Goal: Information Seeking & Learning: Learn about a topic

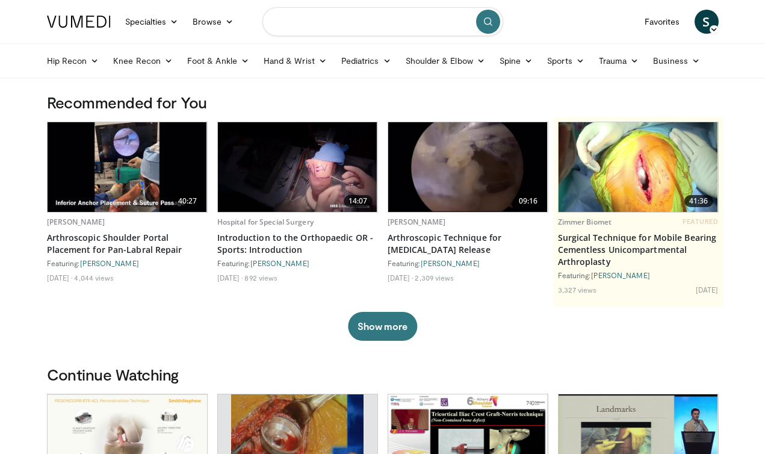
click at [340, 25] on input "Search topics, interventions" at bounding box center [382, 21] width 241 height 29
type input "**********"
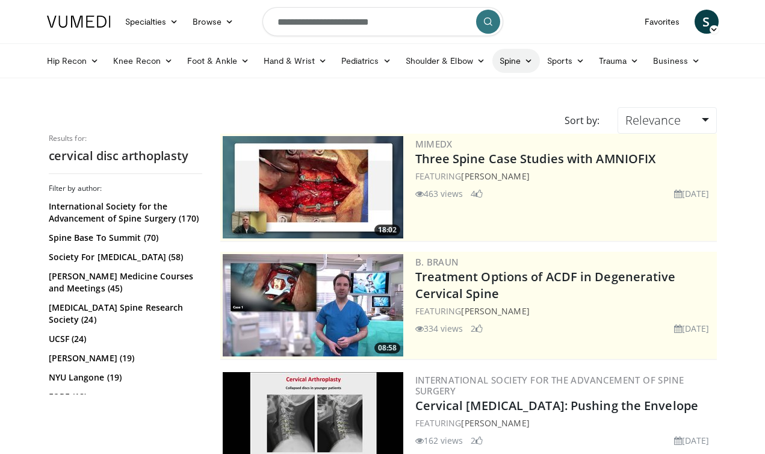
click at [517, 57] on link "Spine" at bounding box center [516, 61] width 48 height 24
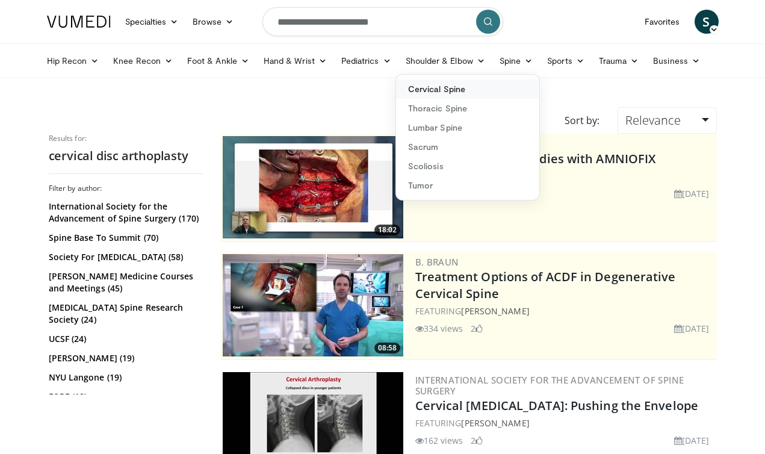
click at [436, 87] on link "Cervical Spine" at bounding box center [467, 88] width 143 height 19
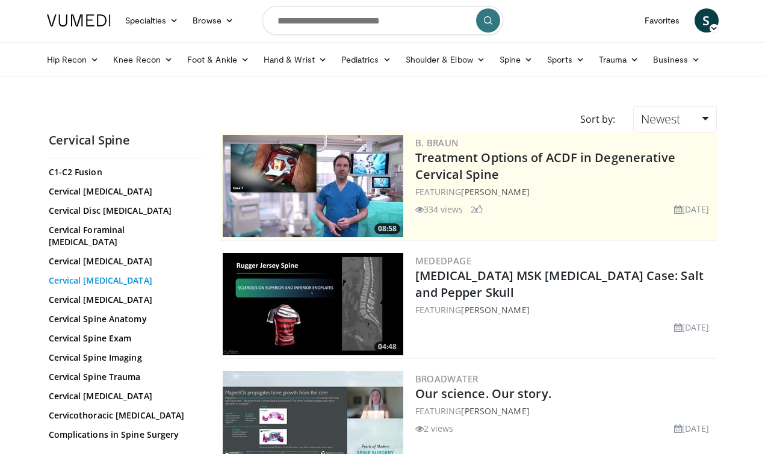
scroll to position [147, 0]
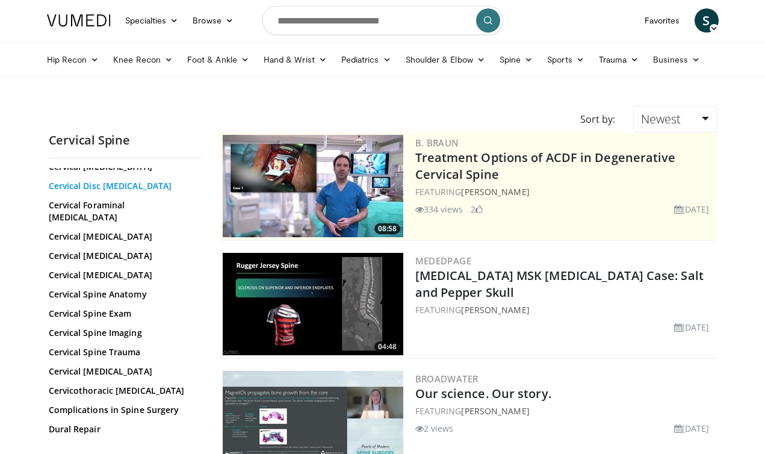
click at [104, 184] on link "Cervical Disc [MEDICAL_DATA]" at bounding box center [122, 186] width 147 height 12
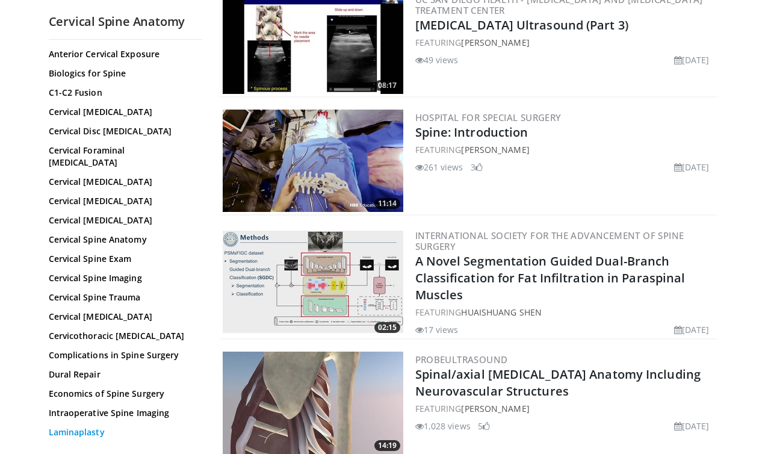
scroll to position [72, 0]
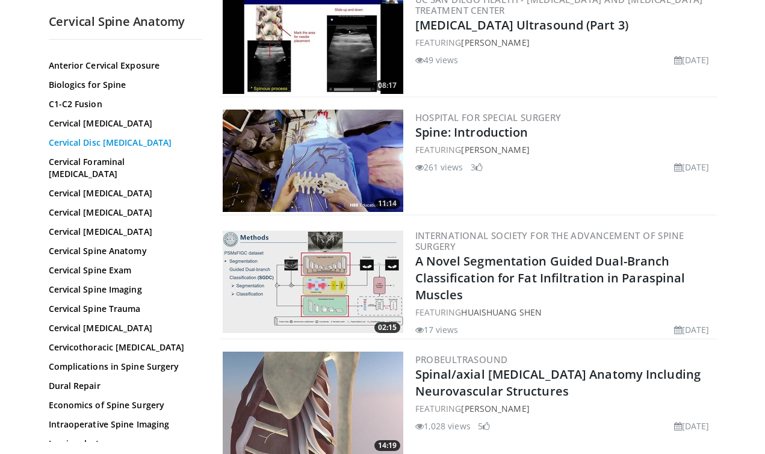
click at [64, 143] on link "Cervical Disc [MEDICAL_DATA]" at bounding box center [122, 143] width 147 height 12
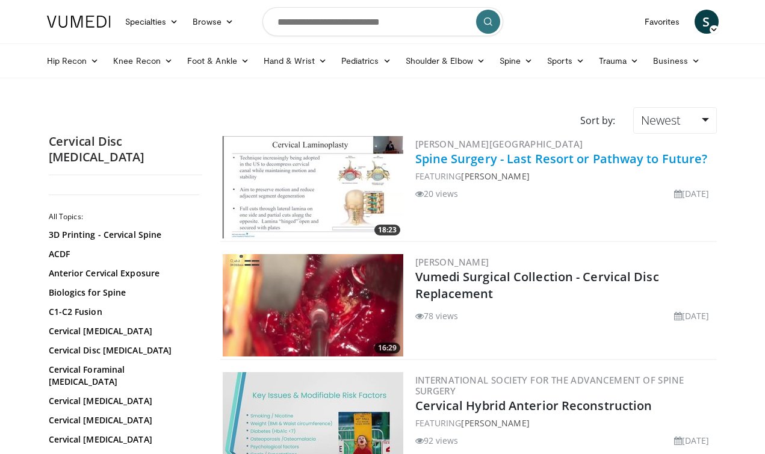
click at [475, 159] on link "Spine Surgery - Last Resort or Pathway to Future?" at bounding box center [561, 158] width 292 height 16
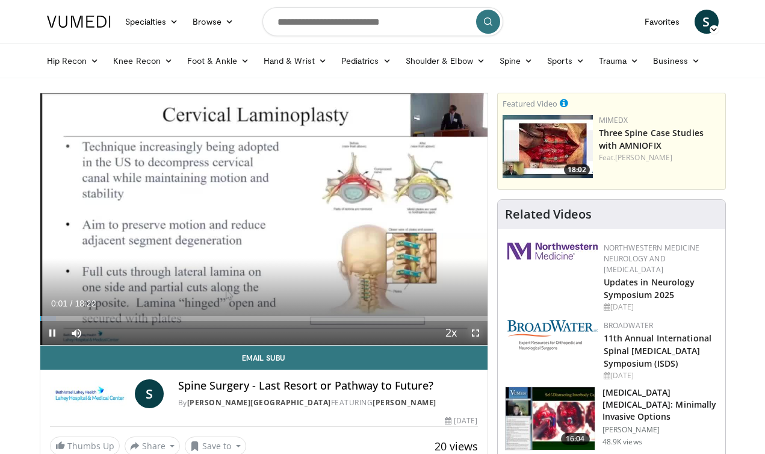
click at [475, 334] on span "Video Player" at bounding box center [475, 333] width 24 height 24
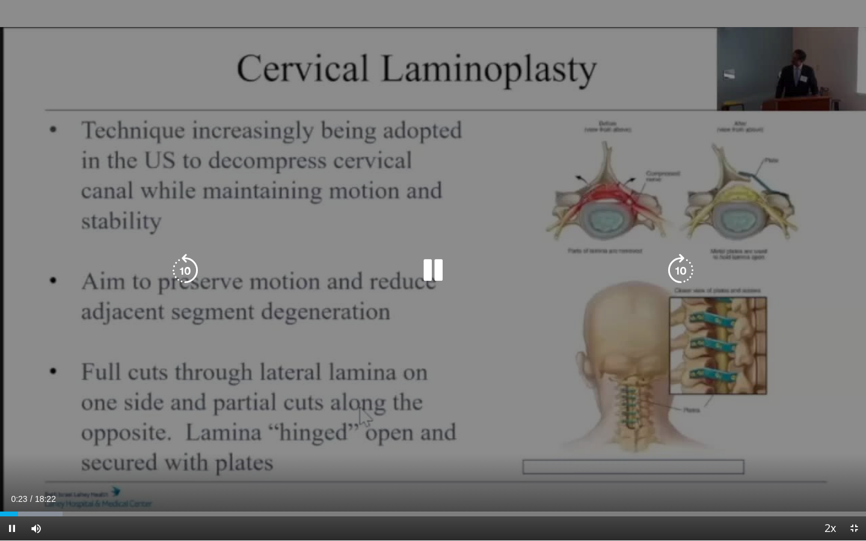
click at [673, 273] on icon "Video Player" at bounding box center [681, 271] width 34 height 34
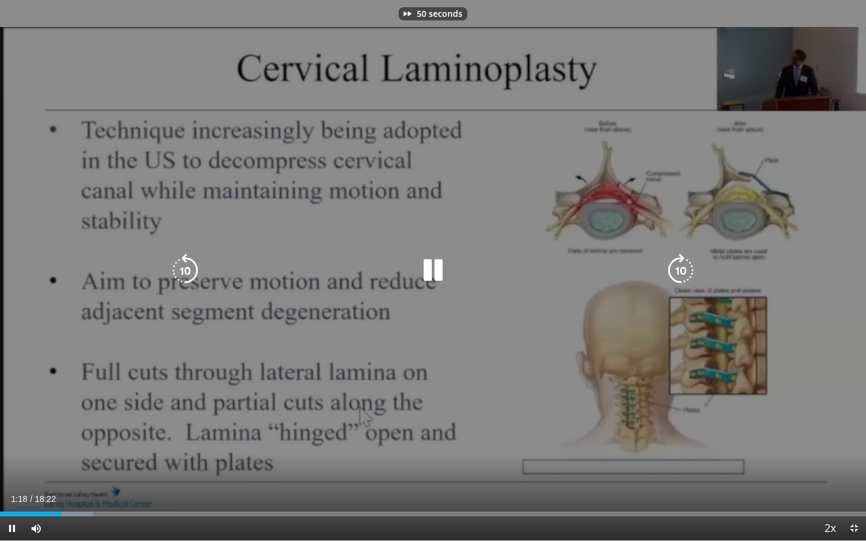
click at [673, 273] on icon "Video Player" at bounding box center [681, 271] width 34 height 34
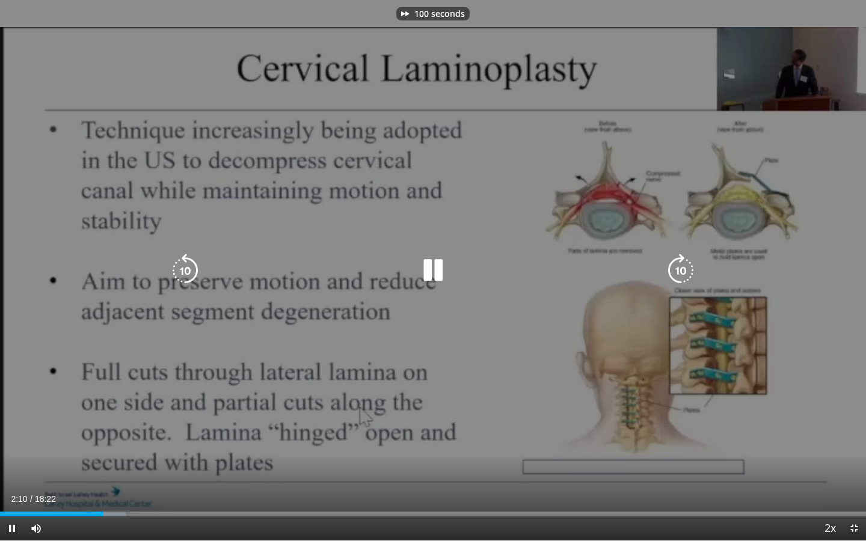
click at [673, 273] on icon "Video Player" at bounding box center [681, 271] width 34 height 34
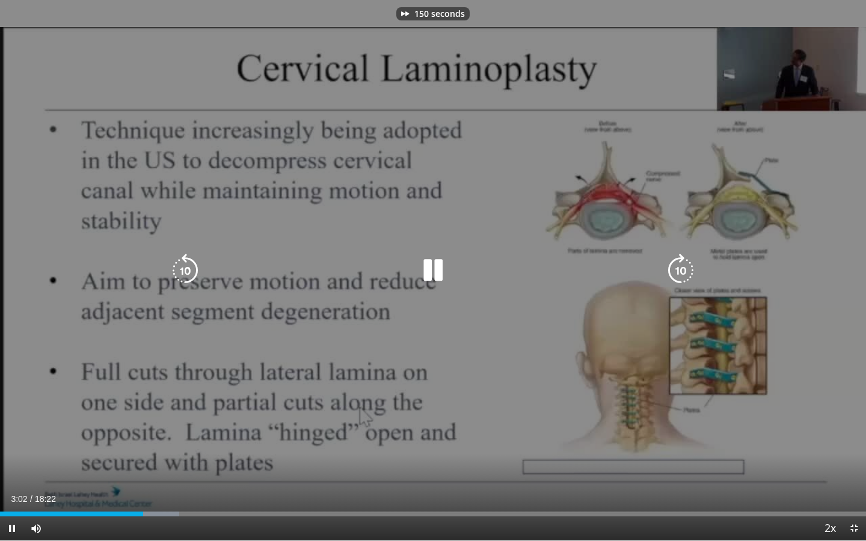
click at [673, 273] on icon "Video Player" at bounding box center [681, 271] width 34 height 34
click at [183, 272] on icon "Video Player" at bounding box center [185, 271] width 34 height 34
click at [679, 271] on icon "Video Player" at bounding box center [681, 271] width 34 height 34
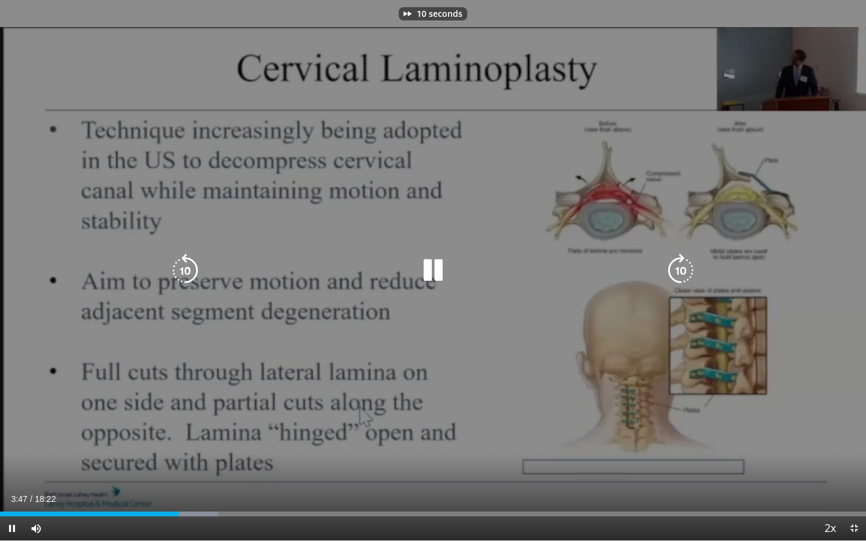
click at [679, 271] on icon "Video Player" at bounding box center [681, 271] width 34 height 34
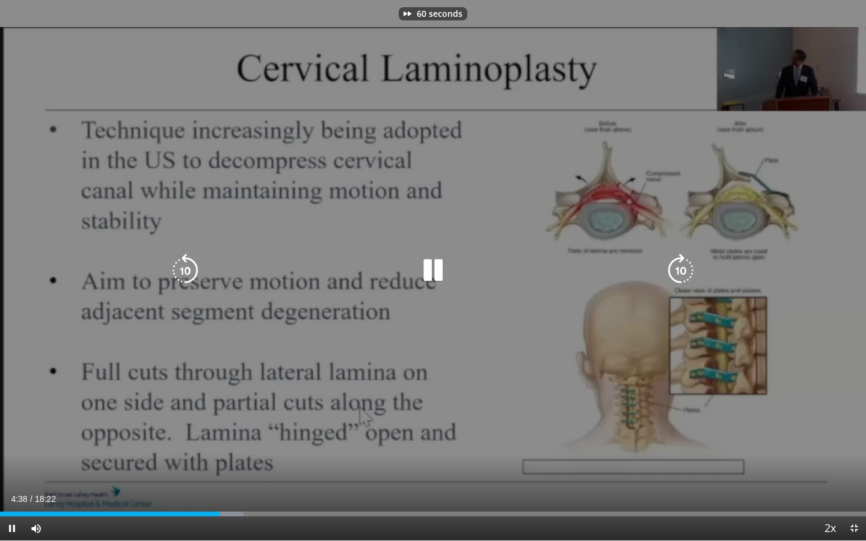
click at [679, 271] on icon "Video Player" at bounding box center [681, 271] width 34 height 34
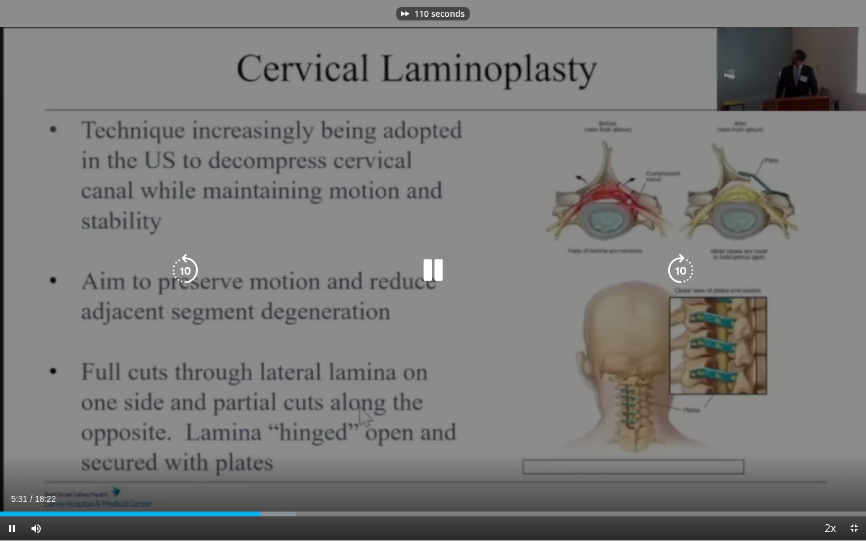
click at [679, 271] on icon "Video Player" at bounding box center [681, 271] width 34 height 34
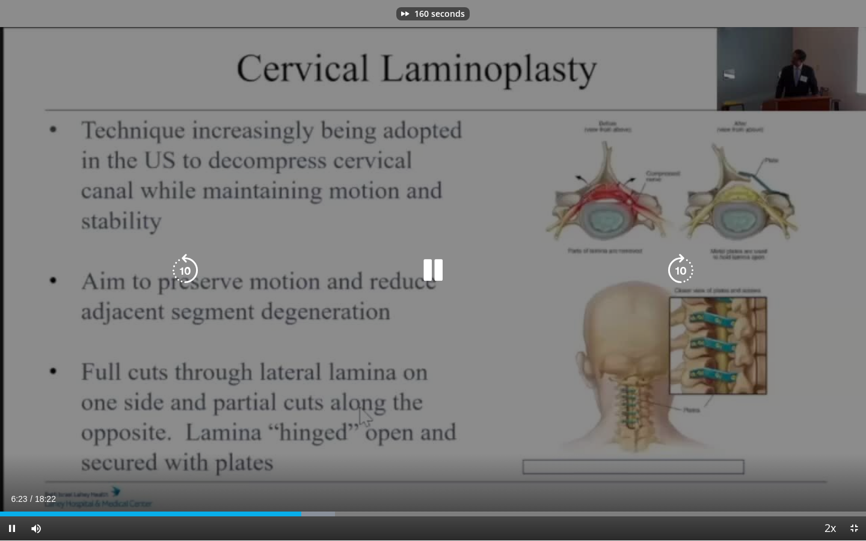
click at [679, 271] on icon "Video Player" at bounding box center [681, 271] width 34 height 34
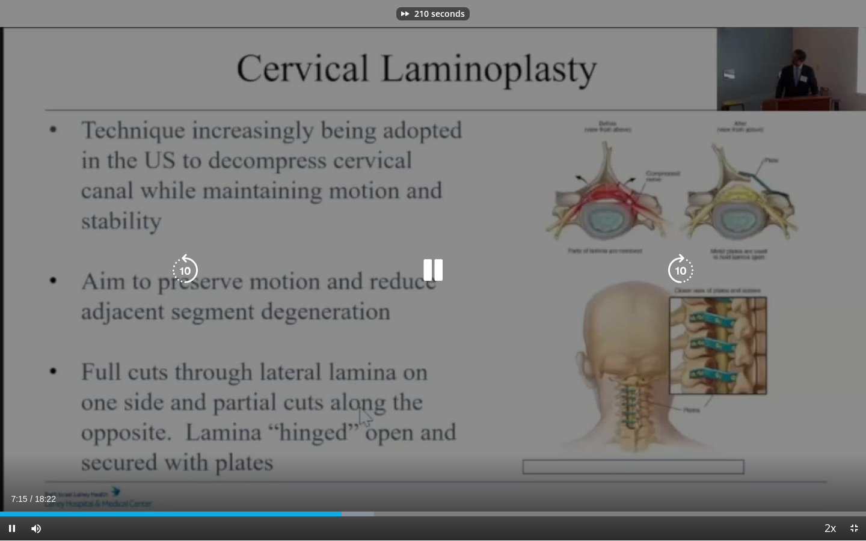
click at [679, 271] on icon "Video Player" at bounding box center [681, 271] width 34 height 34
click at [191, 268] on icon "Video Player" at bounding box center [185, 271] width 34 height 34
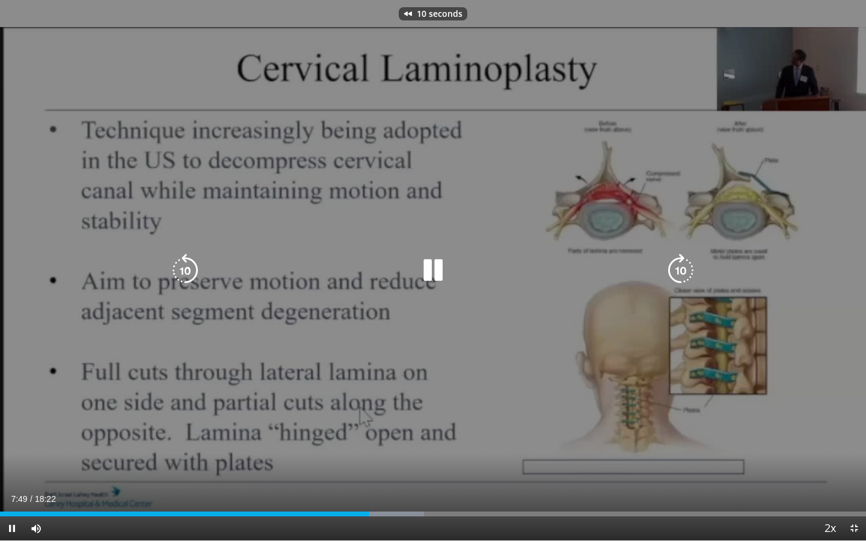
click at [191, 268] on icon "Video Player" at bounding box center [185, 271] width 34 height 34
click at [440, 274] on icon "Video Player" at bounding box center [433, 271] width 34 height 34
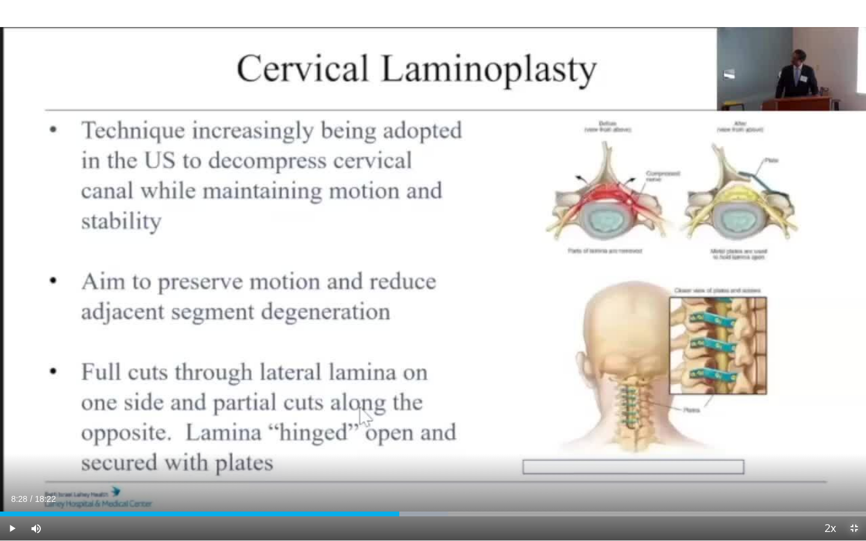
click at [764, 453] on span "Video Player" at bounding box center [854, 529] width 24 height 24
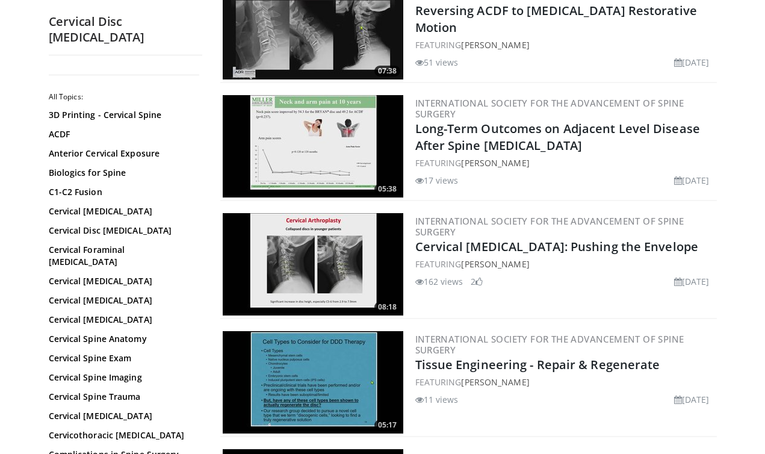
scroll to position [1235, 0]
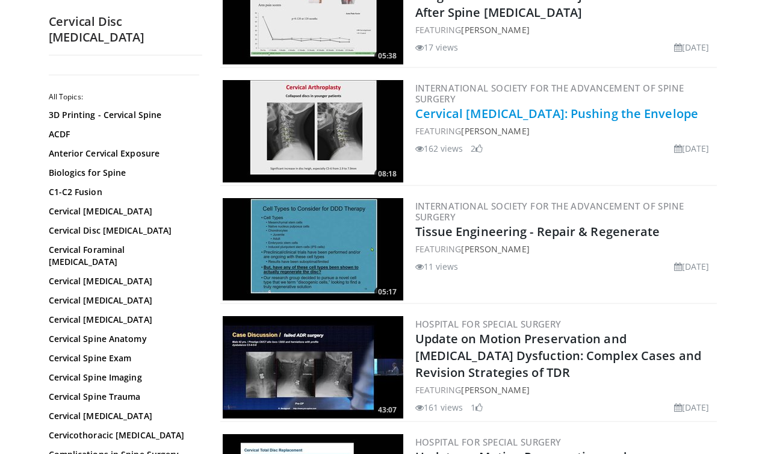
click at [482, 117] on link "Cervical [MEDICAL_DATA]: Pushing the Envelope" at bounding box center [556, 113] width 283 height 16
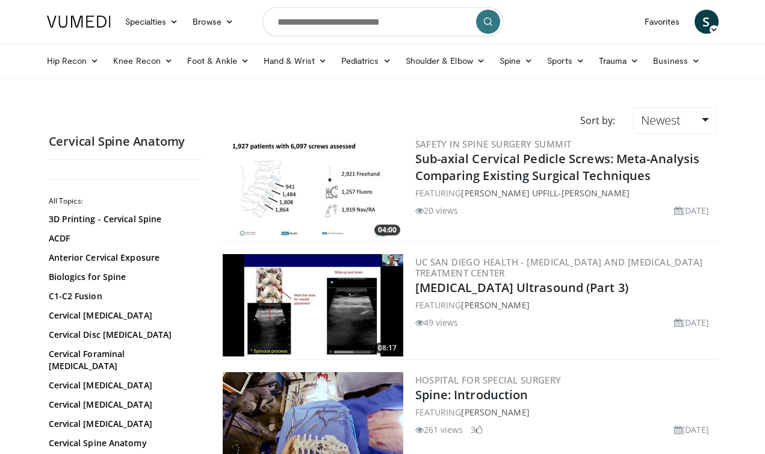
scroll to position [262, 0]
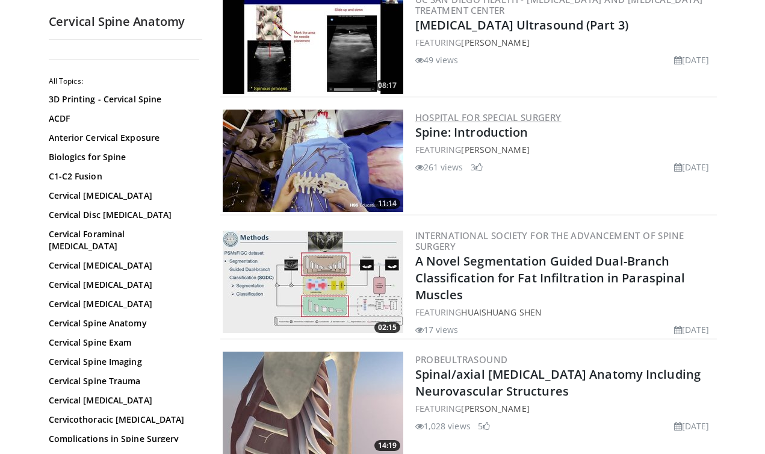
click at [475, 121] on link "Hospital for Special Surgery" at bounding box center [488, 117] width 146 height 12
click at [452, 135] on link "Spine: Introduction" at bounding box center [471, 132] width 113 height 16
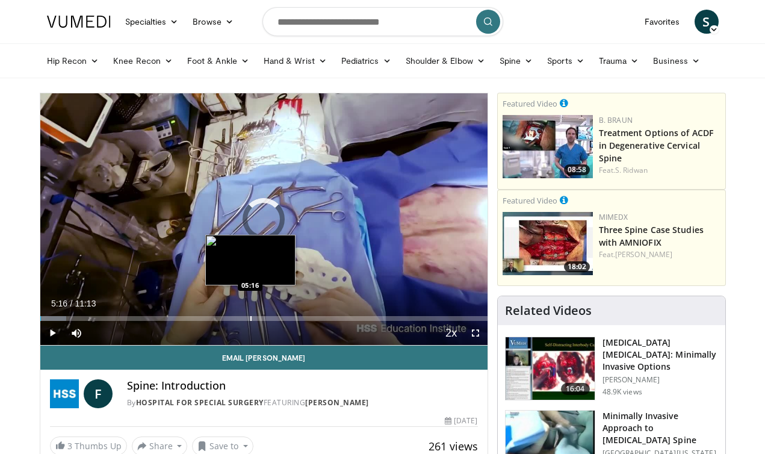
click at [250, 318] on div "Progress Bar" at bounding box center [250, 318] width 1 height 5
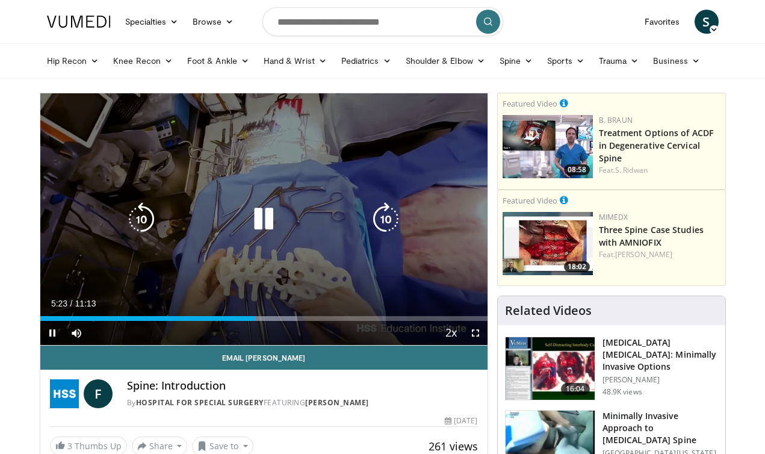
click at [268, 214] on icon "Video Player" at bounding box center [264, 219] width 34 height 34
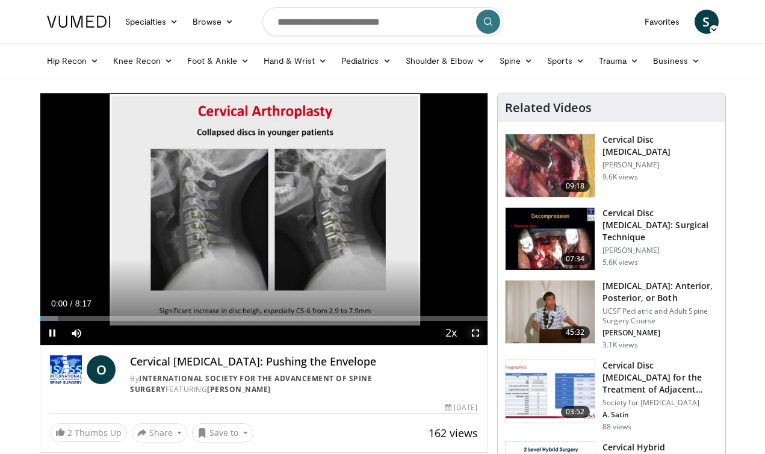
click at [474, 336] on span "Video Player" at bounding box center [475, 333] width 24 height 24
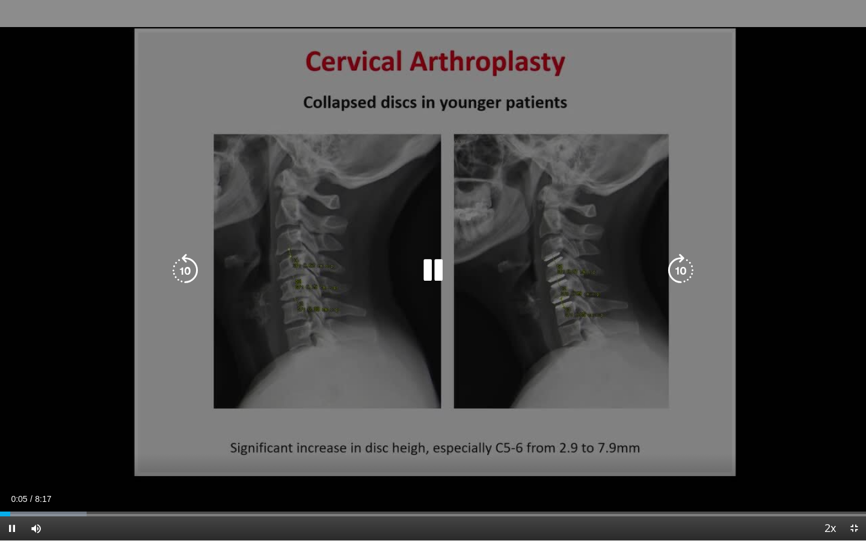
click at [682, 277] on icon "Video Player" at bounding box center [681, 271] width 34 height 34
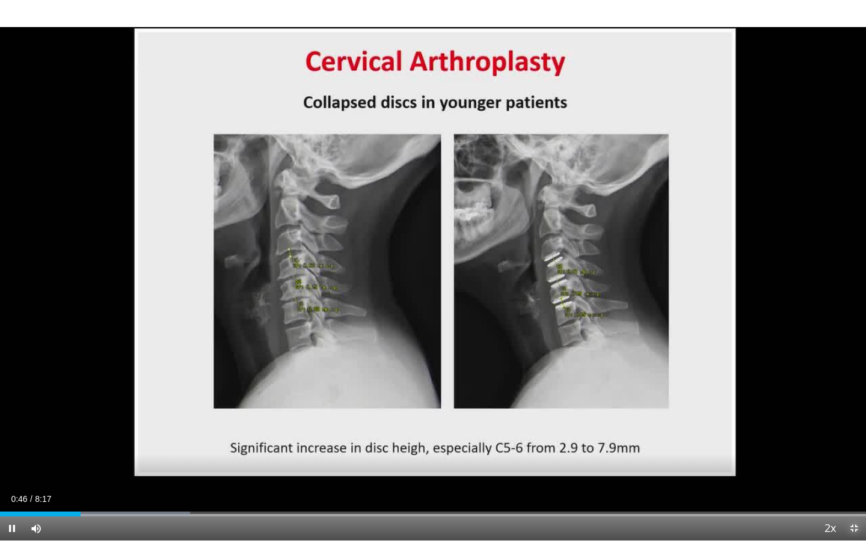
click at [764, 453] on span "Video Player" at bounding box center [854, 529] width 24 height 24
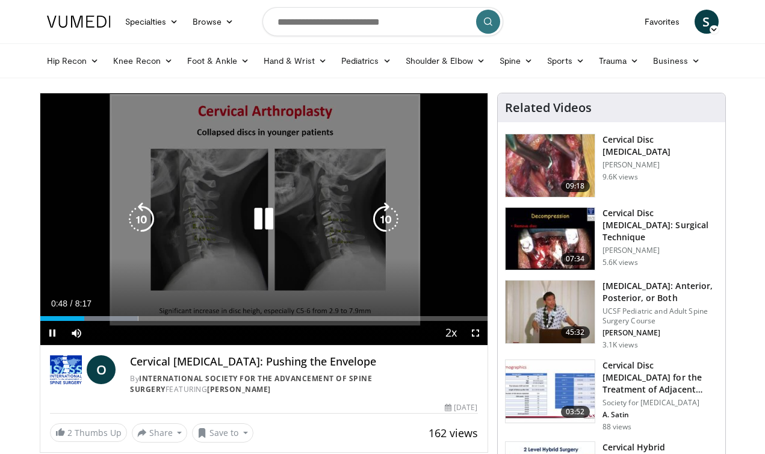
click at [264, 220] on icon "Video Player" at bounding box center [264, 219] width 34 height 34
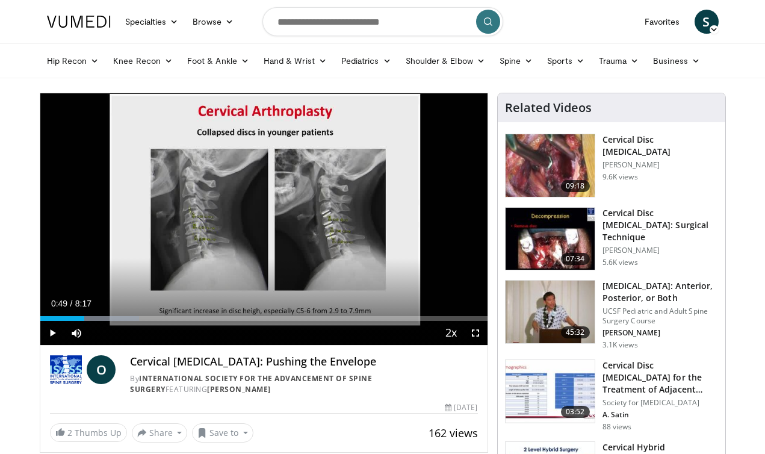
click at [563, 165] on img at bounding box center [549, 165] width 89 height 63
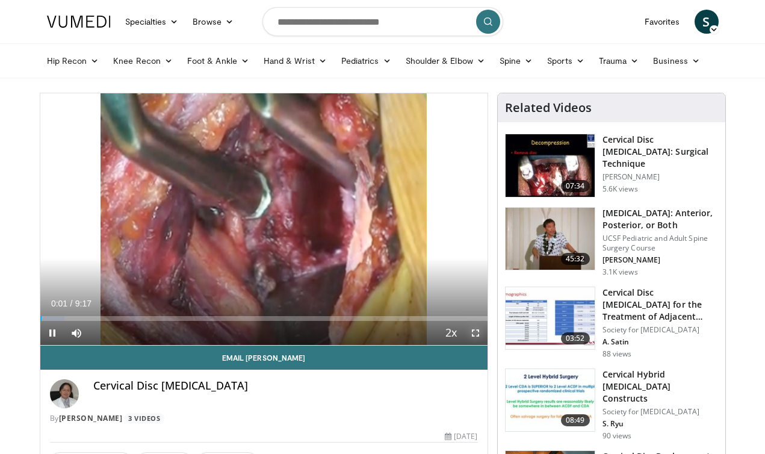
click at [472, 334] on span "Video Player" at bounding box center [475, 333] width 24 height 24
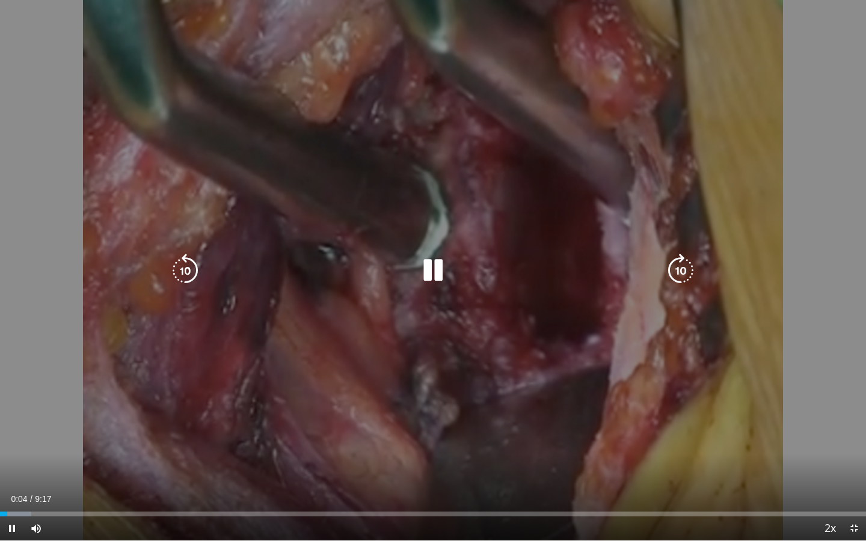
click at [674, 268] on icon "Video Player" at bounding box center [681, 271] width 34 height 34
click at [197, 269] on icon "Video Player" at bounding box center [185, 271] width 34 height 34
click at [764, 453] on div "20 seconds Tap to unmute" at bounding box center [433, 270] width 866 height 541
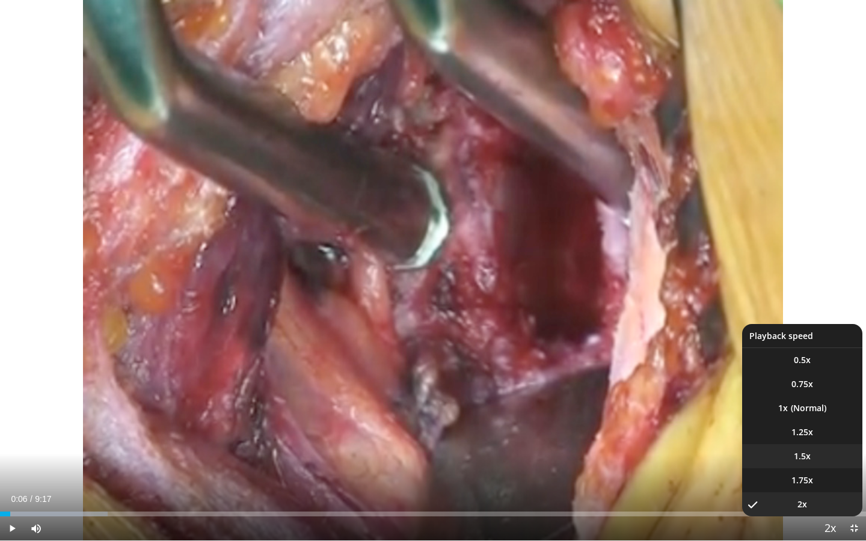
click at [764, 453] on li "1.5x" at bounding box center [802, 457] width 120 height 24
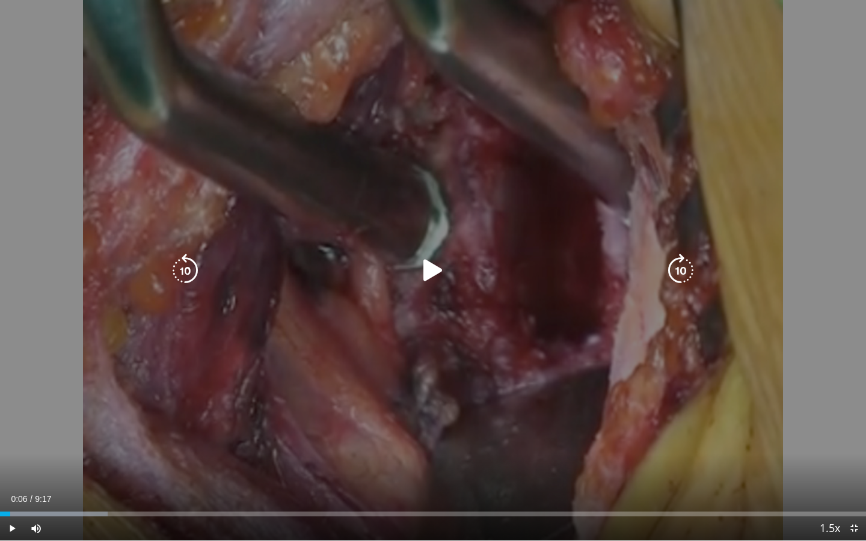
click at [659, 420] on div "20 seconds Tap to unmute" at bounding box center [433, 270] width 866 height 541
click at [437, 272] on icon "Video Player" at bounding box center [433, 271] width 34 height 34
